Goal: Task Accomplishment & Management: Use online tool/utility

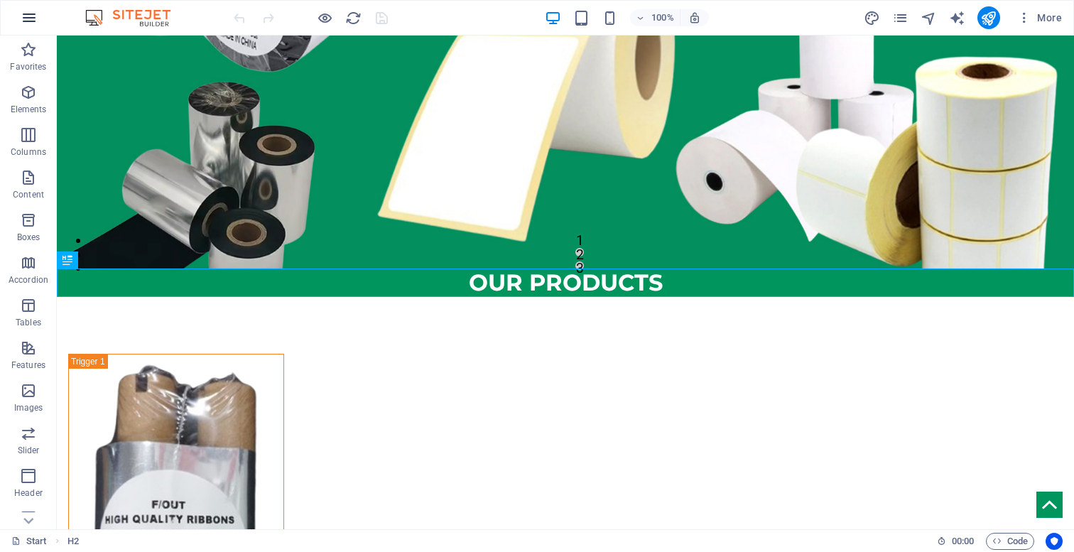
click at [30, 18] on icon "button" at bounding box center [29, 17] width 17 height 17
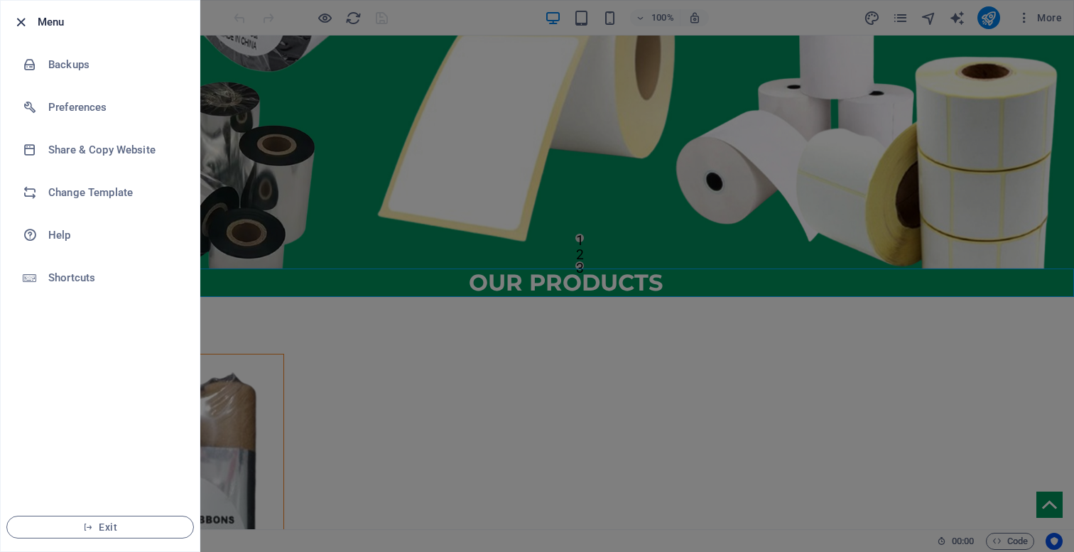
click at [16, 19] on icon "button" at bounding box center [21, 22] width 16 height 16
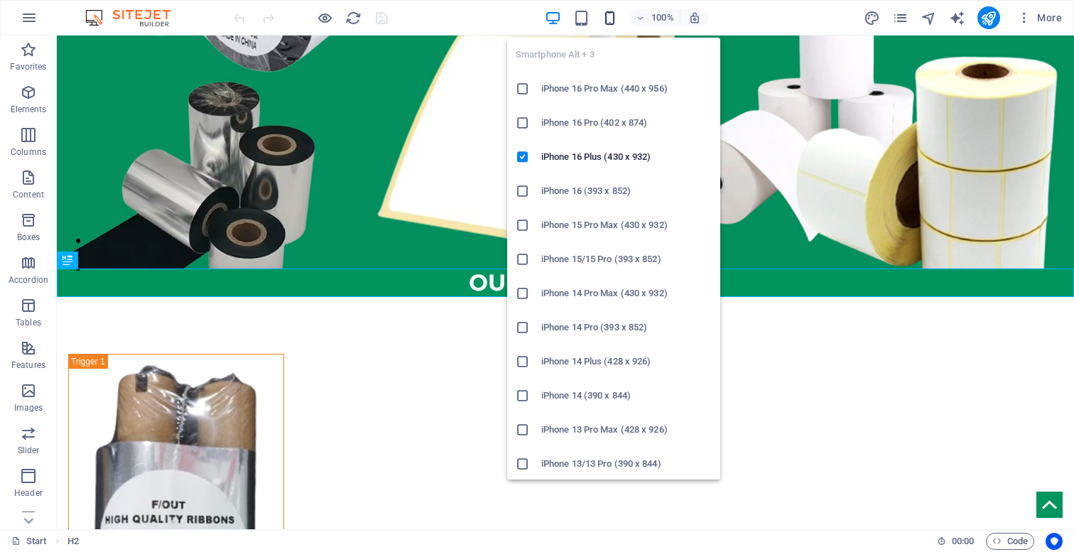
click at [610, 18] on icon "button" at bounding box center [610, 18] width 16 height 16
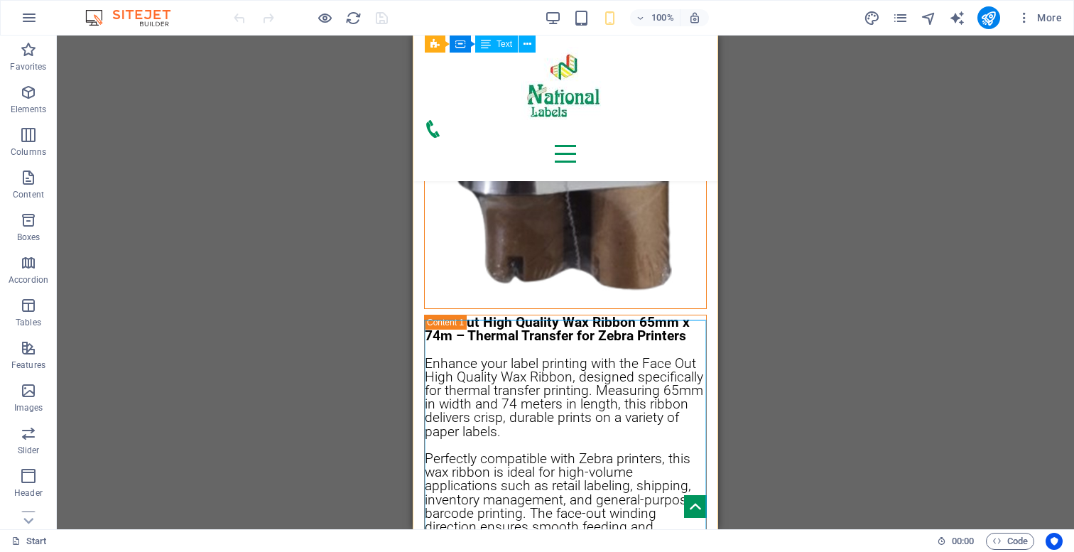
scroll to position [801, 0]
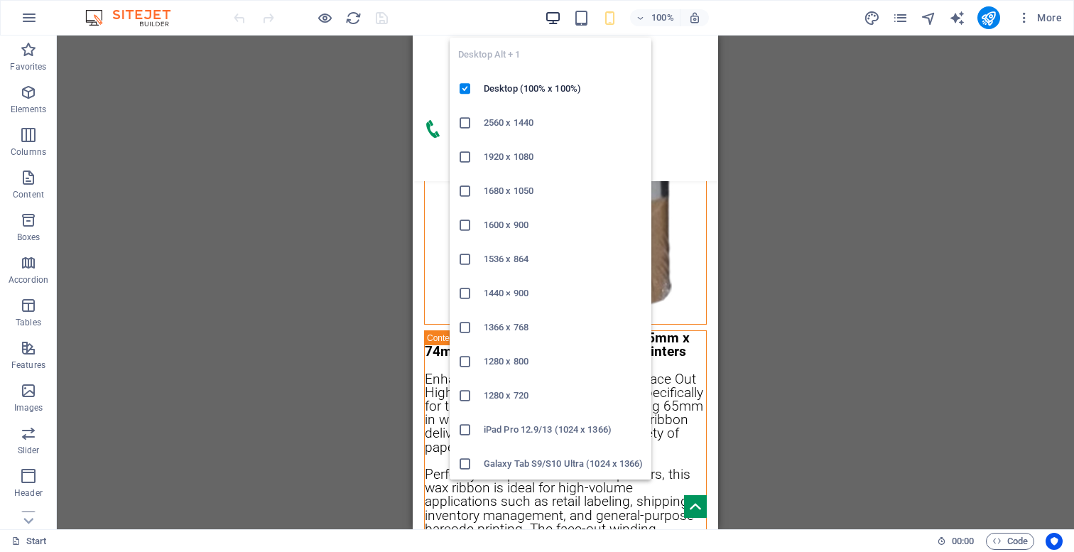
click at [555, 21] on icon "button" at bounding box center [553, 18] width 16 height 16
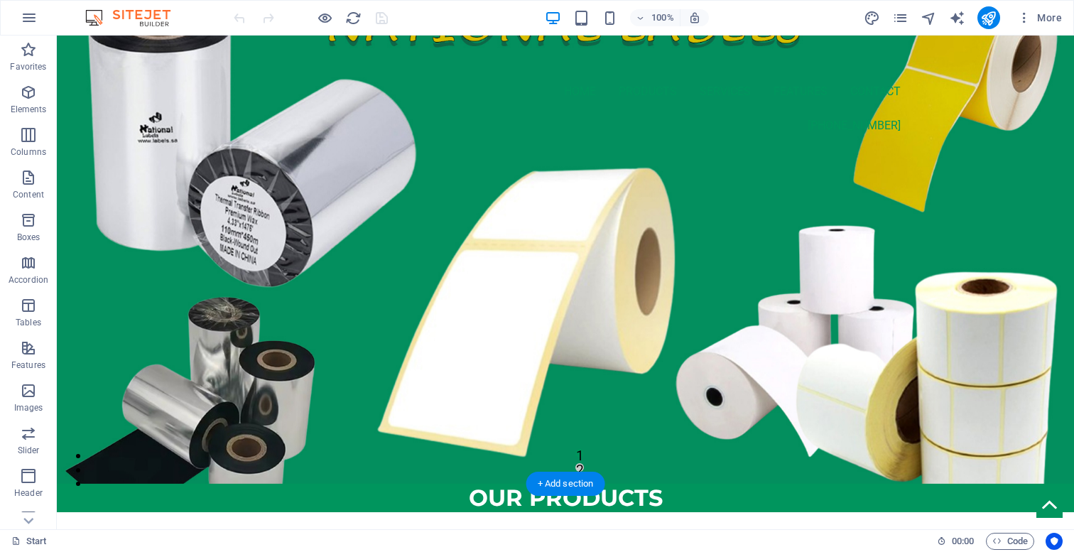
scroll to position [0, 0]
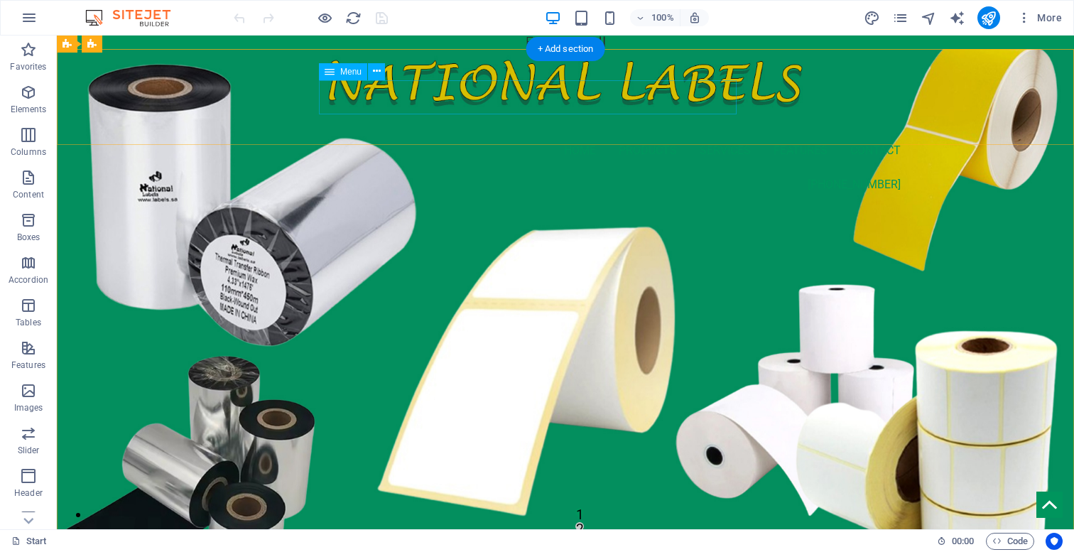
click at [480, 134] on nav "Home Products services features contact" at bounding box center [565, 151] width 671 height 34
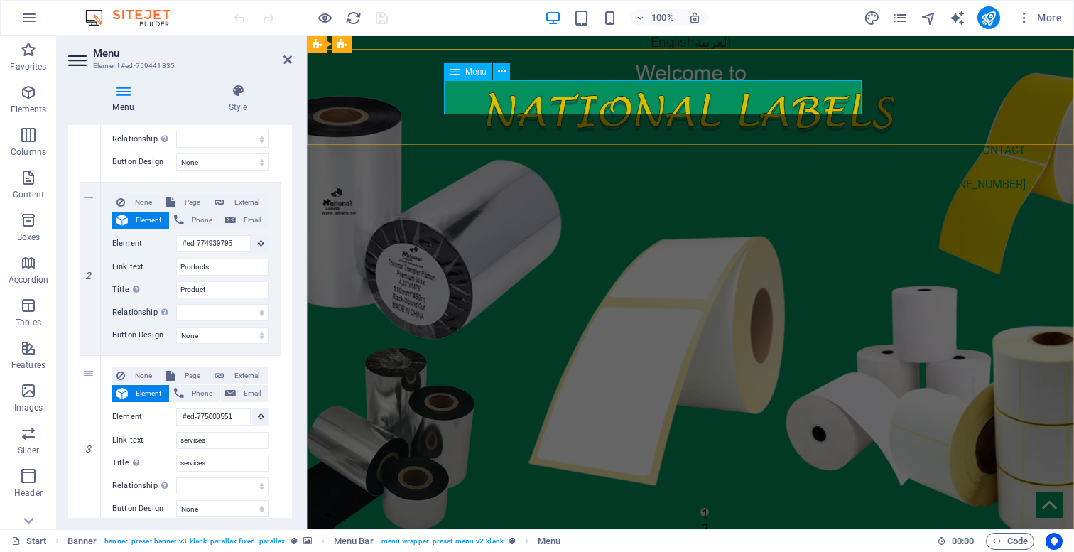
click at [590, 134] on nav "Home Products services features contact" at bounding box center [690, 151] width 671 height 34
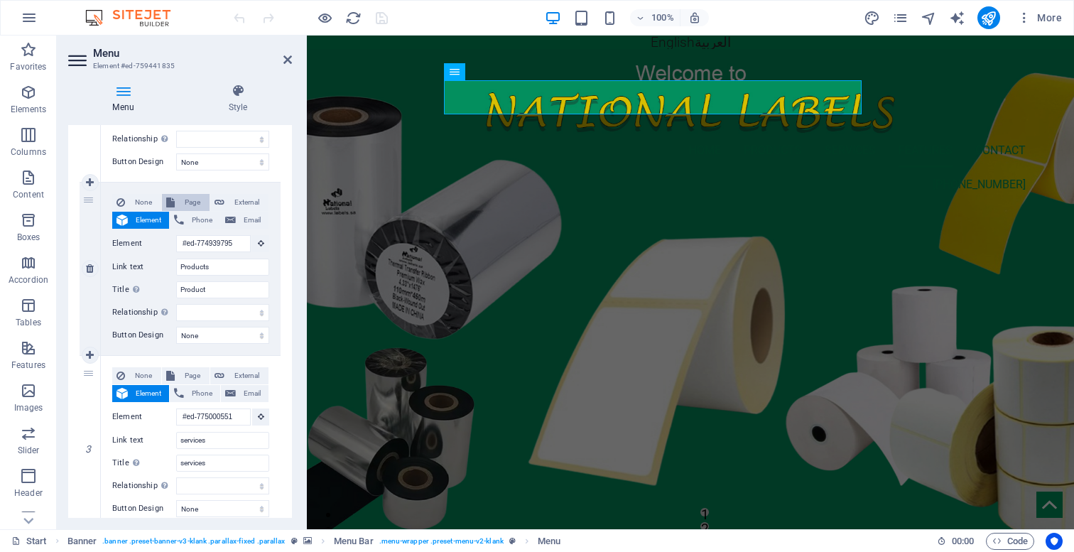
click at [186, 197] on span "Page" at bounding box center [192, 202] width 26 height 17
select select
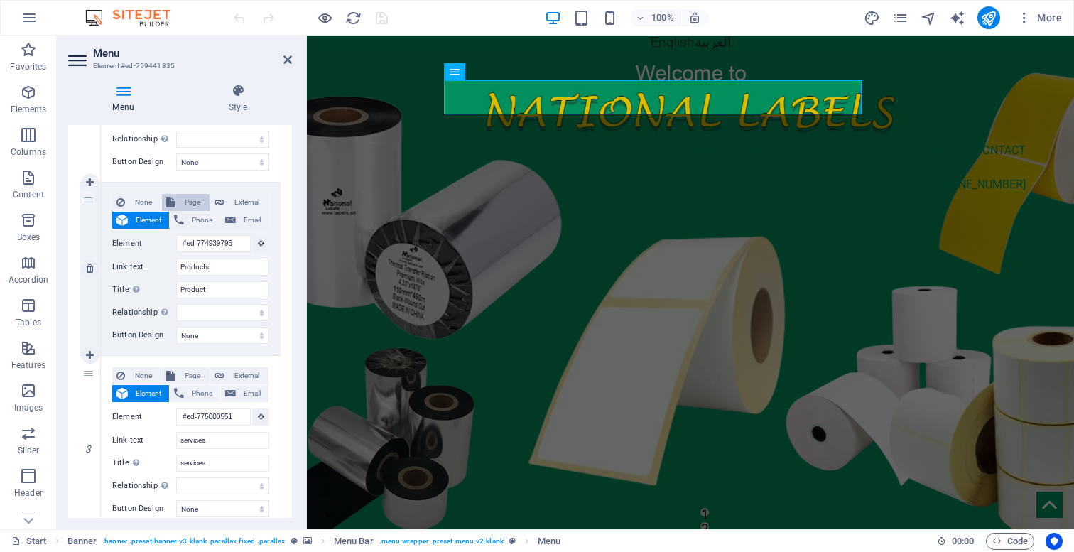
select select
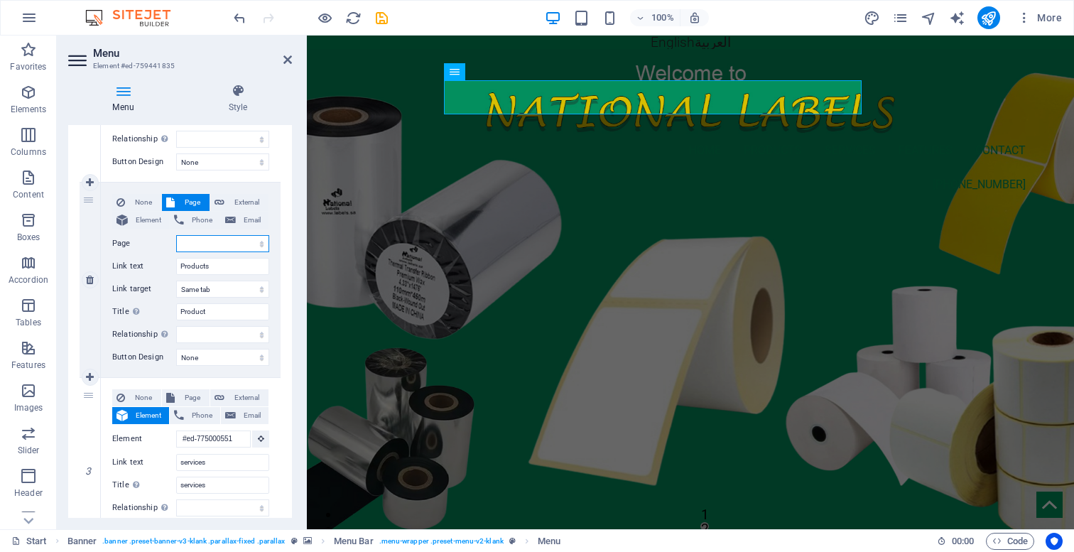
click at [260, 244] on select "Start Subpage Legal Notice Privacy Start Subpage Legal Notice Privacy Arabic" at bounding box center [222, 243] width 93 height 17
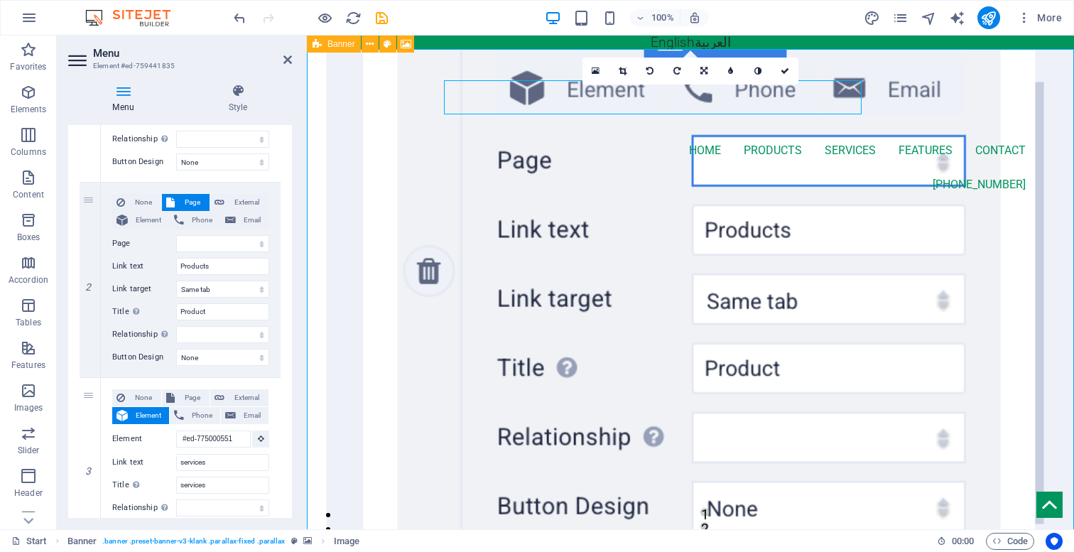
click at [649, 178] on figure at bounding box center [690, 296] width 767 height 494
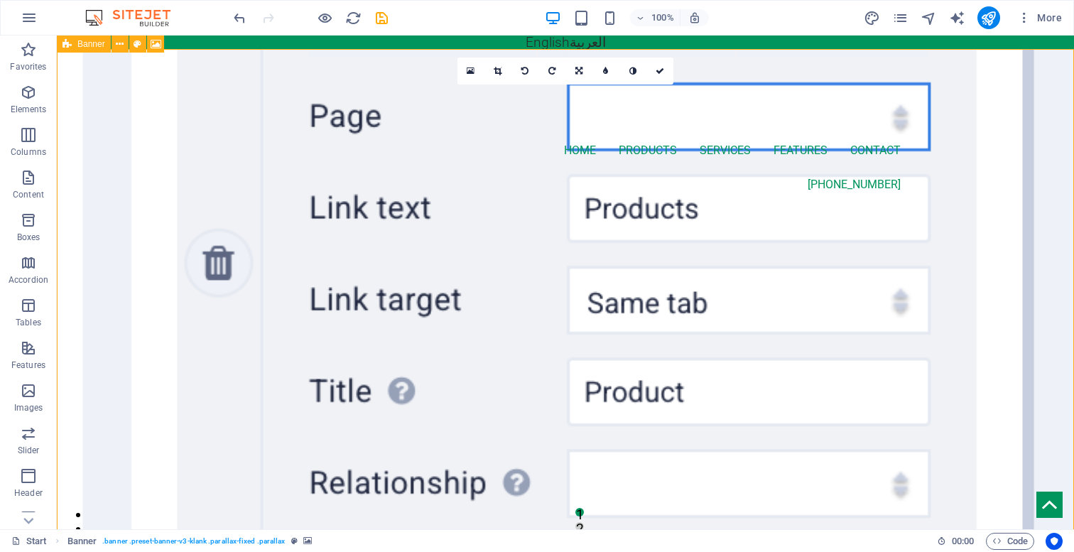
drag, startPoint x: 399, startPoint y: 178, endPoint x: 657, endPoint y: 200, distance: 258.9
click at [657, 200] on figure at bounding box center [565, 296] width 1017 height 494
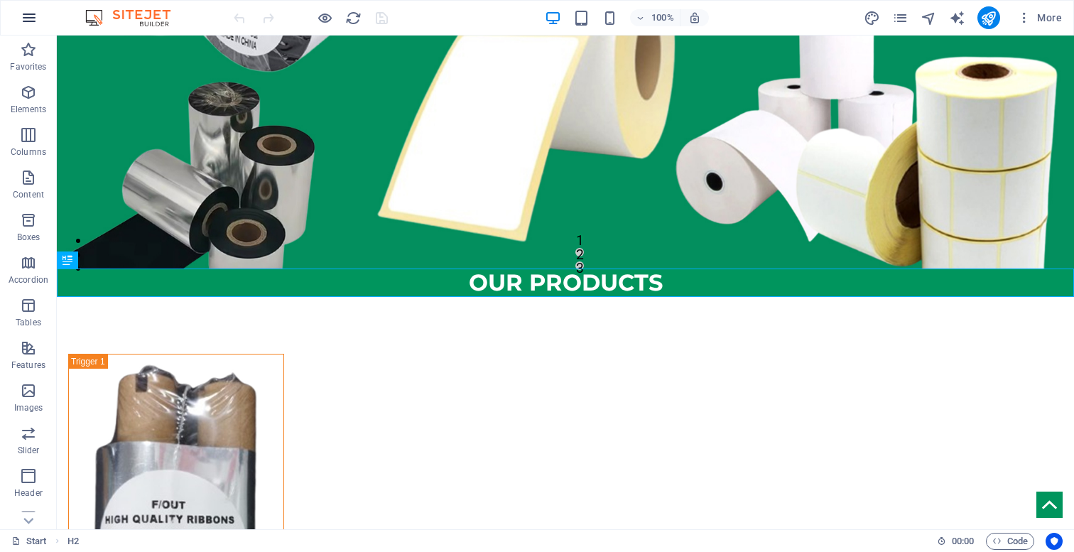
click at [22, 20] on icon "button" at bounding box center [29, 17] width 17 height 17
click at [477, 35] on header "100% More" at bounding box center [537, 18] width 1074 height 36
click at [370, 109] on figure at bounding box center [565, 22] width 1017 height 494
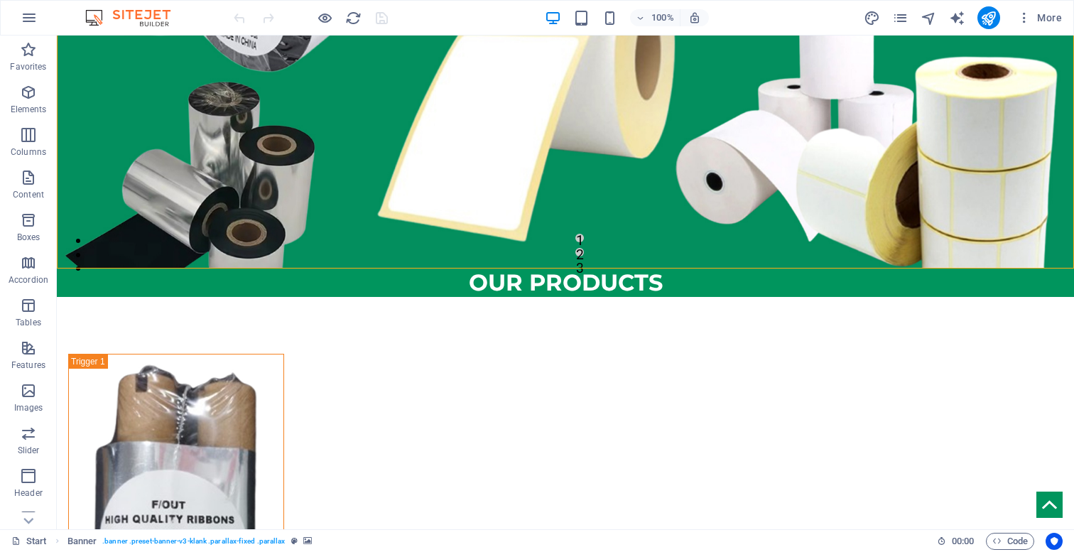
click at [370, 109] on figure at bounding box center [565, 22] width 1017 height 494
select select "vh"
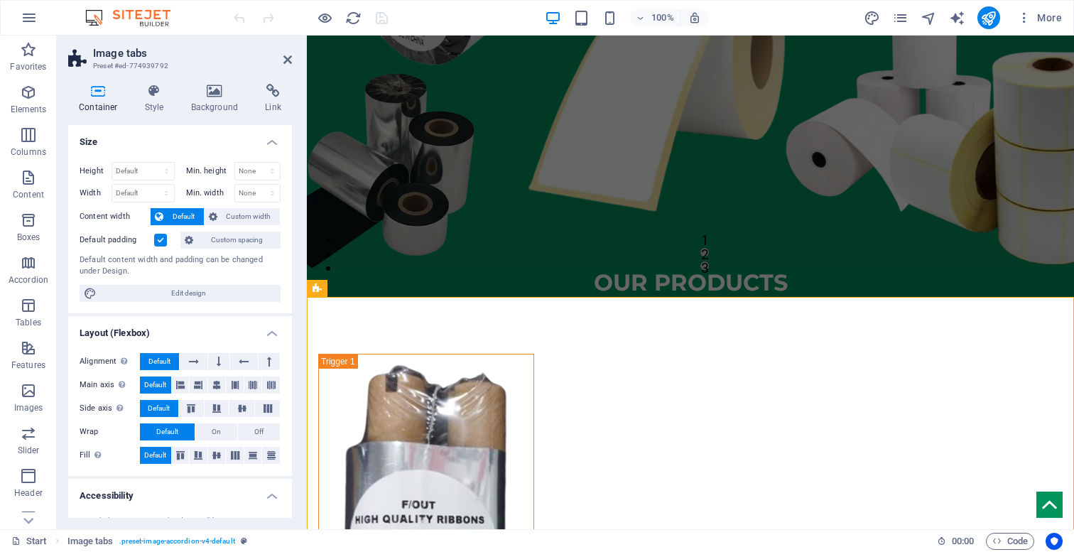
click at [477, 113] on figure at bounding box center [690, 22] width 767 height 494
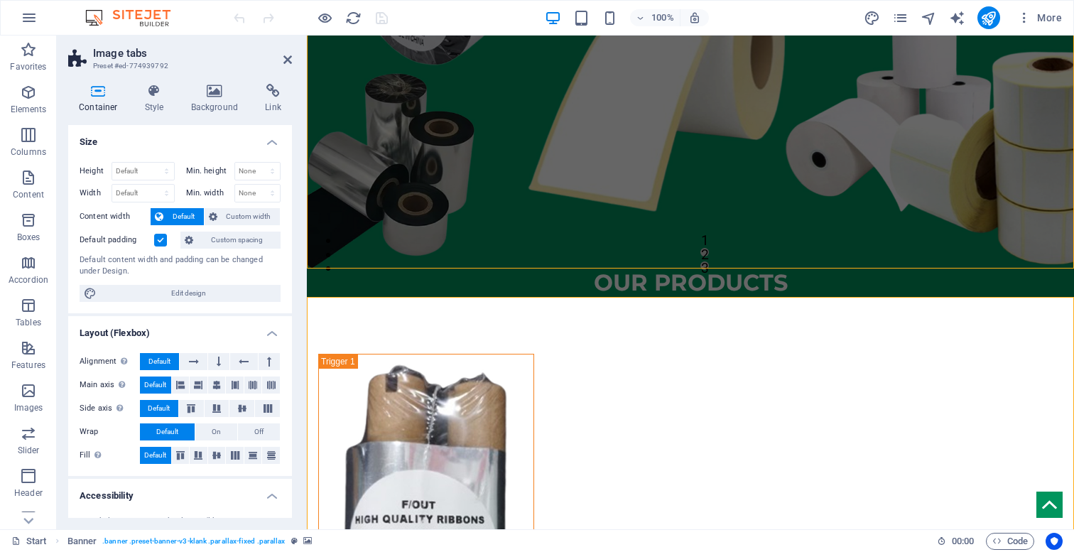
click at [477, 113] on figure at bounding box center [690, 22] width 767 height 494
select select "vh"
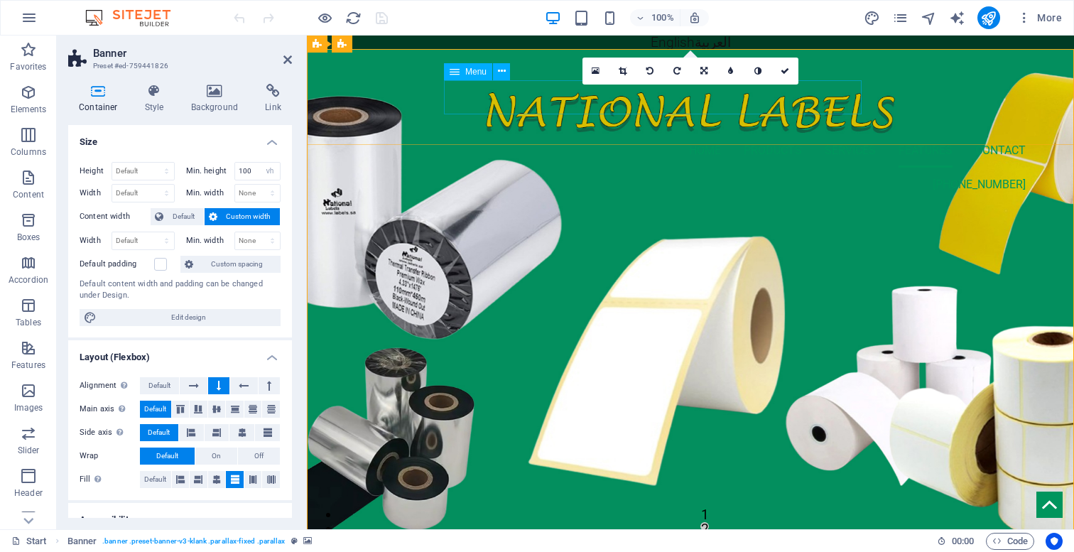
click at [473, 134] on nav "Home Products services features contact" at bounding box center [690, 151] width 671 height 34
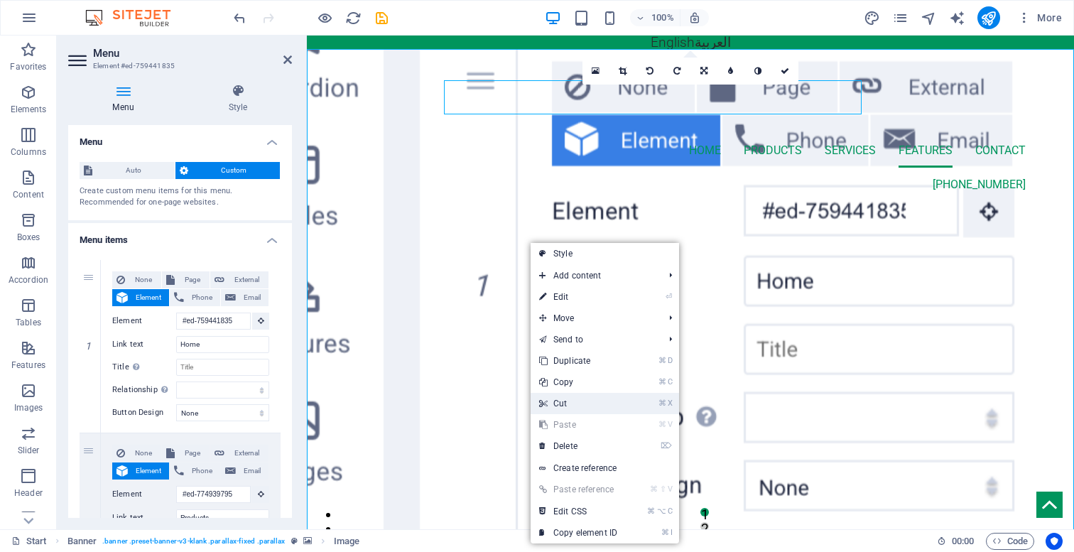
click at [583, 411] on link "⌘ X Cut" at bounding box center [578, 403] width 95 height 21
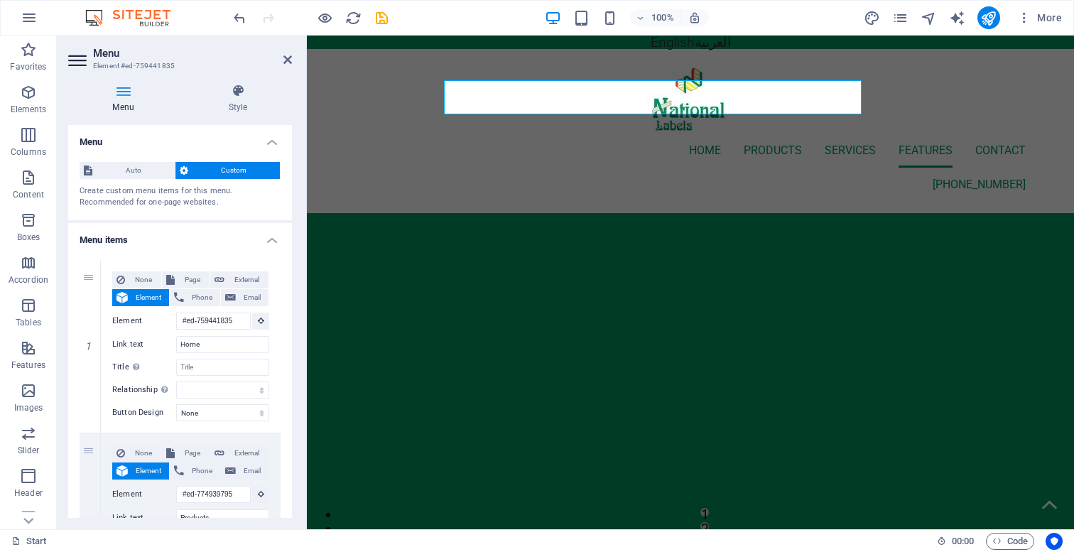
click at [1030, 541] on button "Code" at bounding box center [1010, 541] width 48 height 17
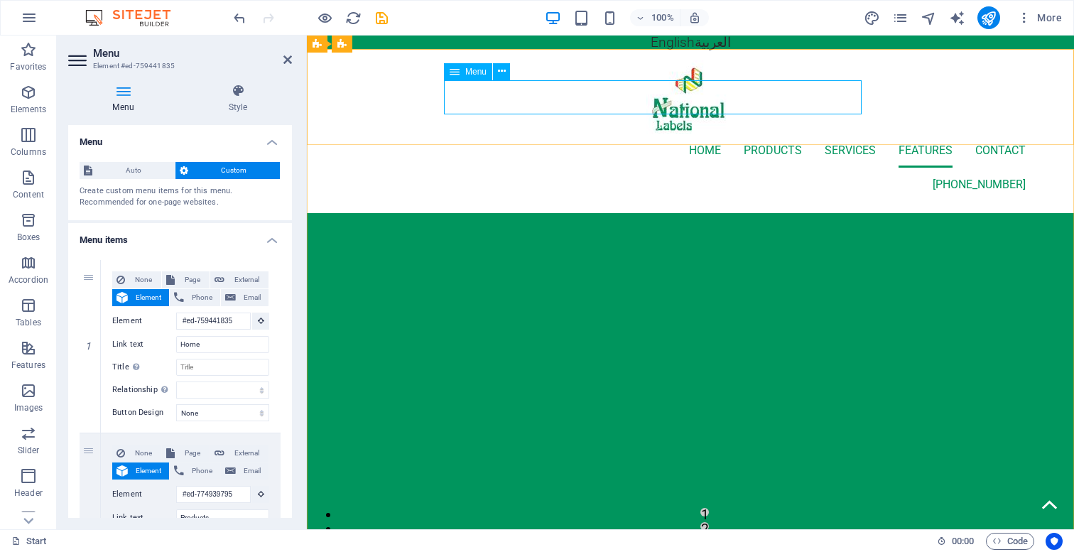
click at [713, 134] on nav "Home Products services features contact" at bounding box center [690, 151] width 671 height 34
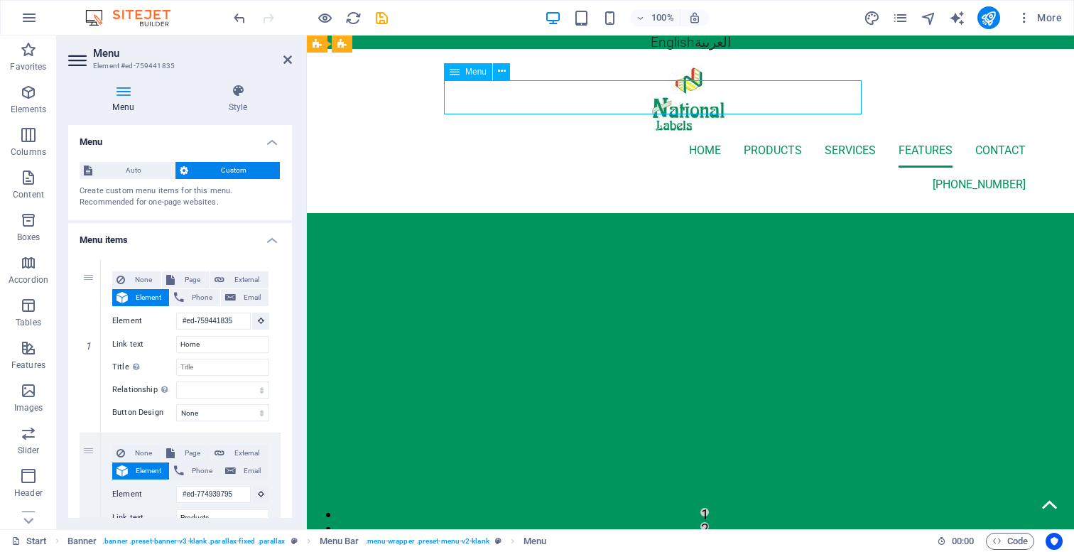
click at [713, 134] on nav "Home Products services features contact" at bounding box center [690, 151] width 671 height 34
click at [709, 134] on nav "Home Products services features contact" at bounding box center [690, 151] width 671 height 34
click at [608, 134] on nav "Home Products services features contact" at bounding box center [690, 151] width 671 height 34
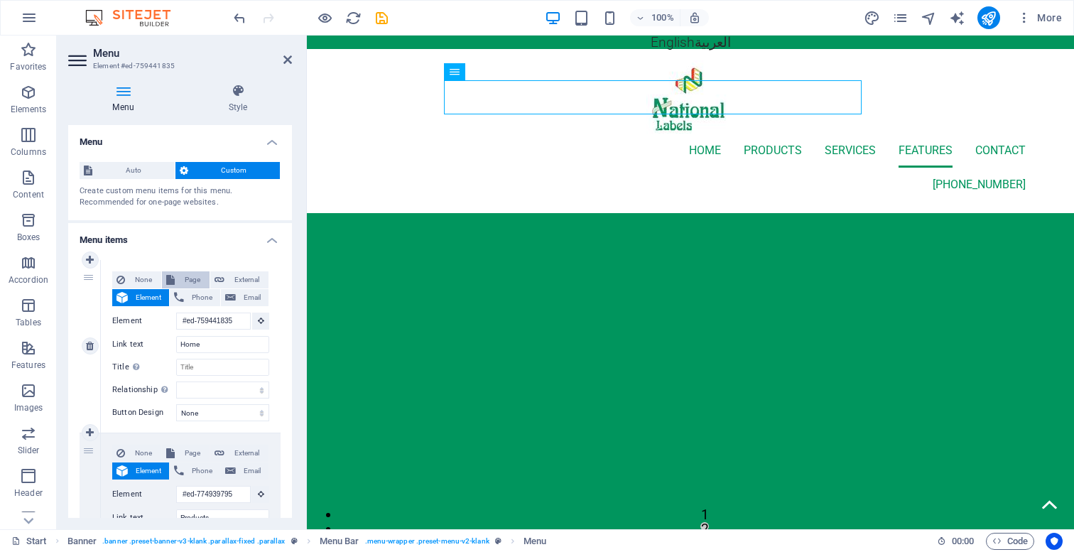
click at [193, 279] on span "Page" at bounding box center [192, 279] width 26 height 17
select select
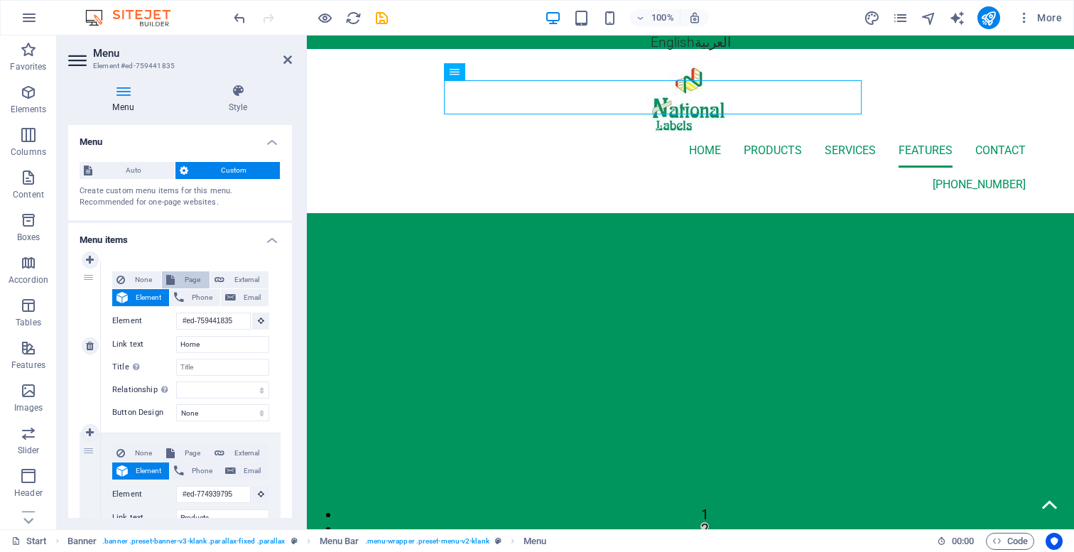
select select
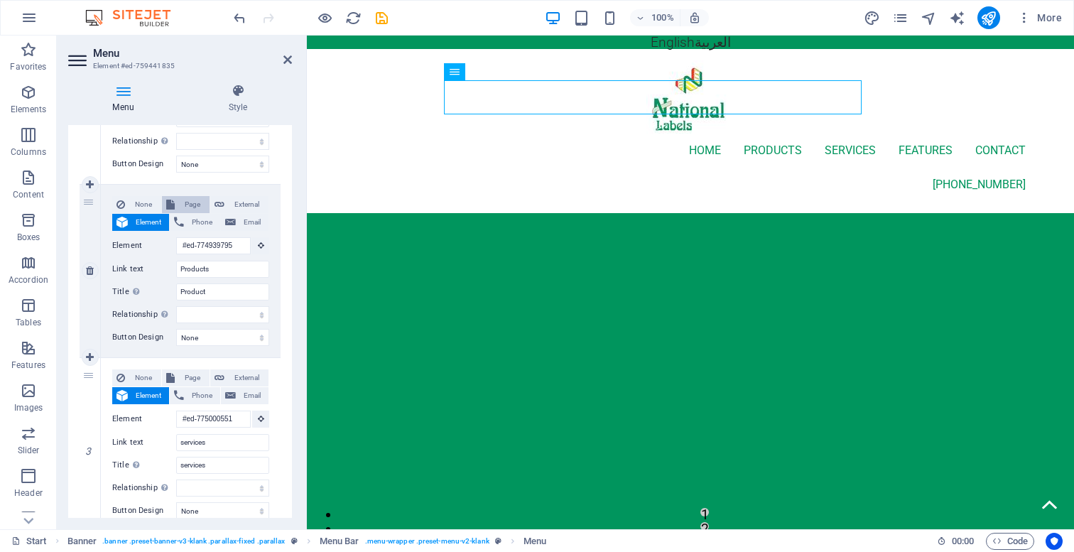
click at [191, 200] on span "Page" at bounding box center [192, 204] width 26 height 17
select select
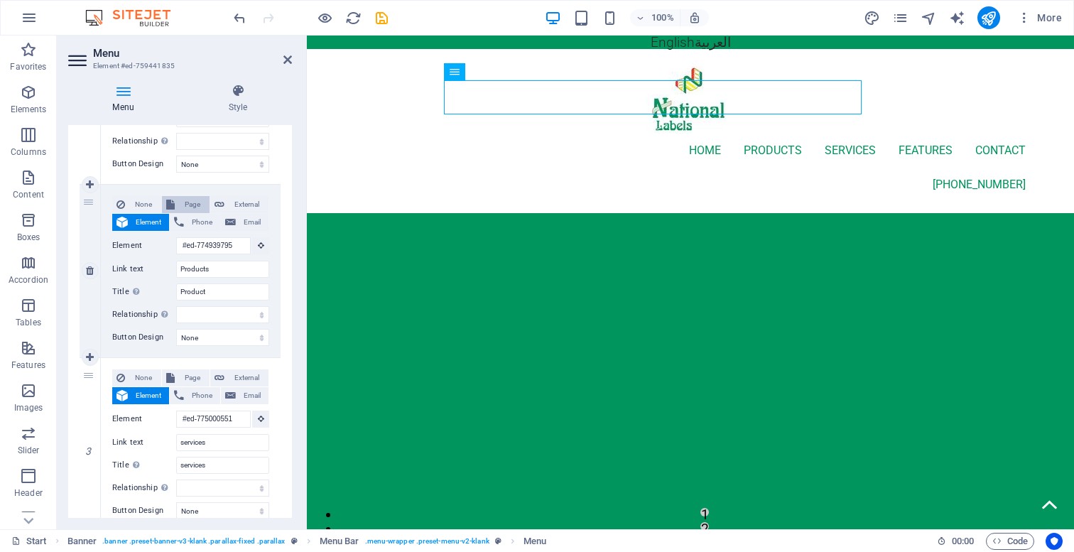
select select
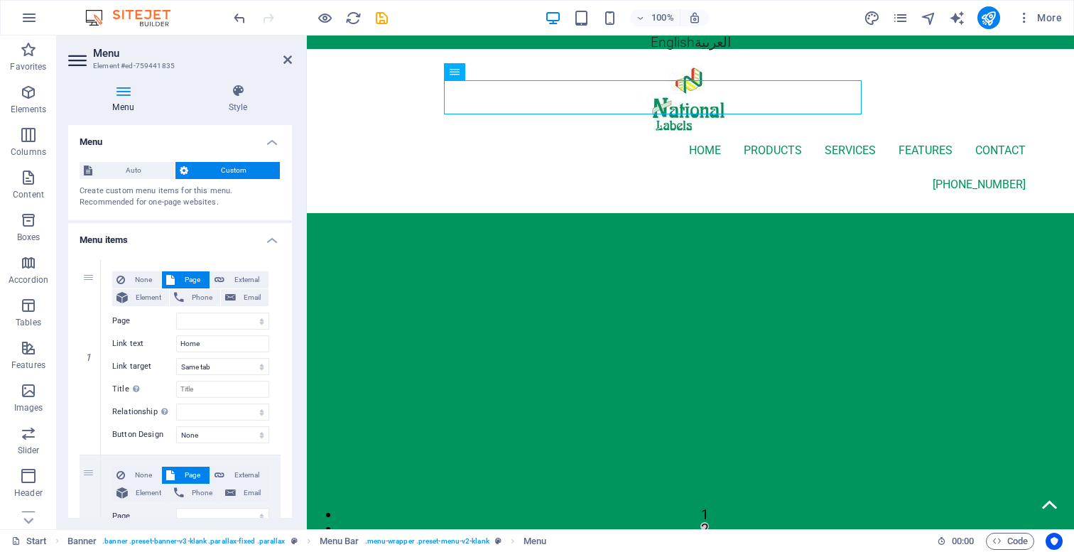
click at [288, 53] on h2 "Menu" at bounding box center [192, 53] width 199 height 13
click at [287, 60] on icon at bounding box center [287, 59] width 9 height 11
